Goal: Task Accomplishment & Management: Manage account settings

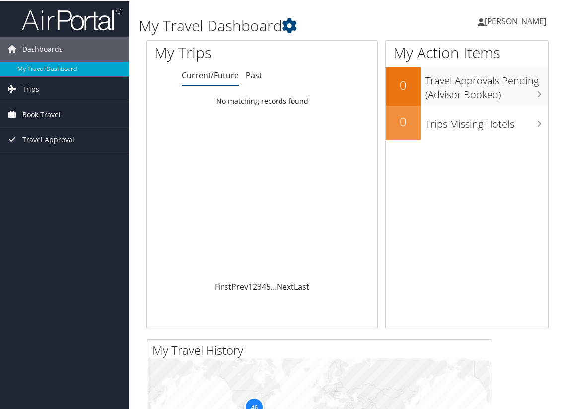
click at [36, 111] on span "Book Travel" at bounding box center [41, 113] width 38 height 25
click at [32, 86] on span "Trips" at bounding box center [30, 87] width 17 height 25
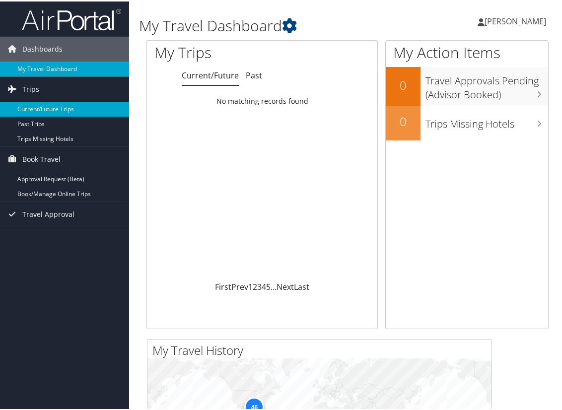
click at [45, 105] on link "Current/Future Trips" at bounding box center [64, 107] width 129 height 15
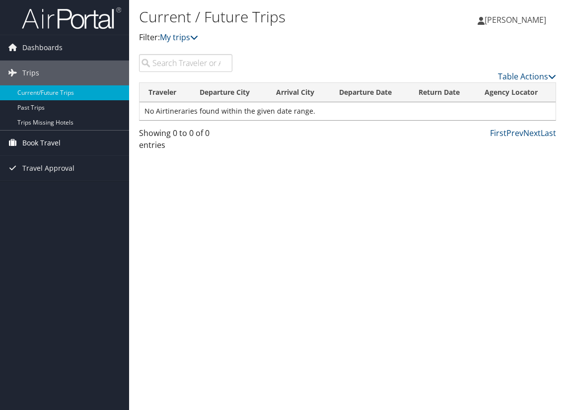
click at [40, 142] on span "Book Travel" at bounding box center [41, 143] width 38 height 25
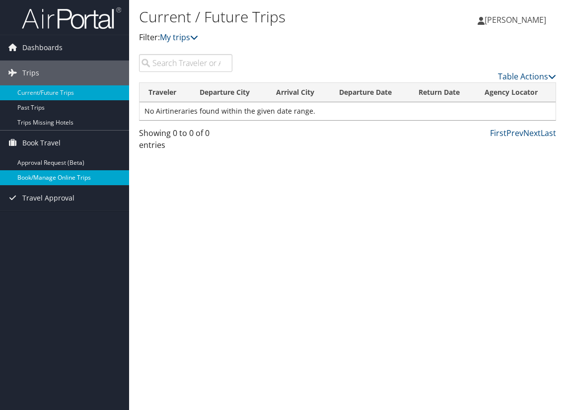
click at [36, 174] on link "Book/Manage Online Trips" at bounding box center [64, 177] width 129 height 15
